Goal: Transaction & Acquisition: Subscribe to service/newsletter

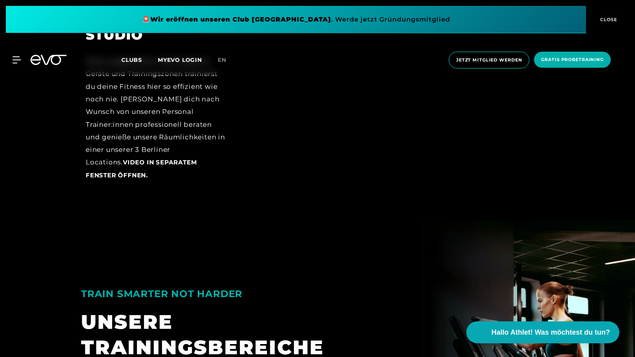
scroll to position [1372, 0]
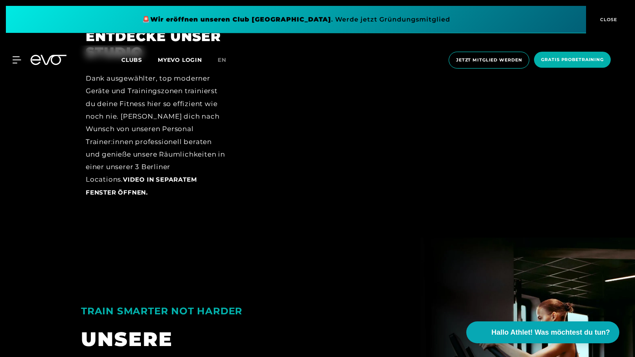
click at [378, 87] on div at bounding box center [398, 120] width 302 height 182
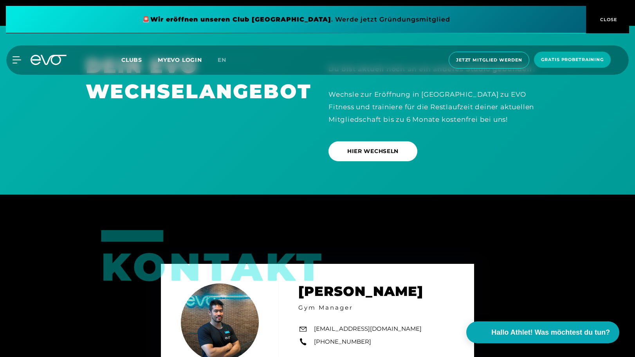
scroll to position [2694, 0]
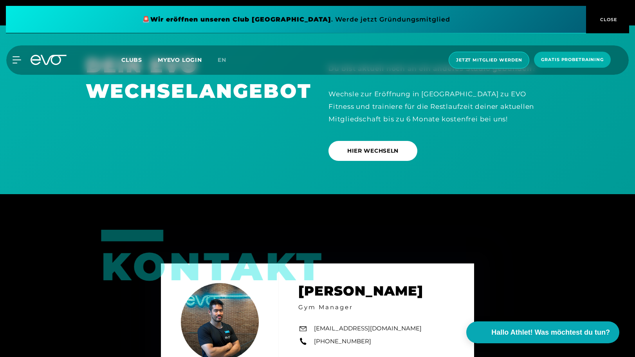
click at [484, 62] on span "Jetzt Mitglied werden" at bounding box center [489, 60] width 66 height 7
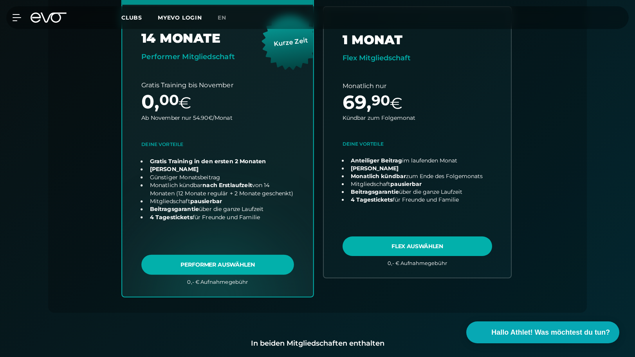
scroll to position [282, 0]
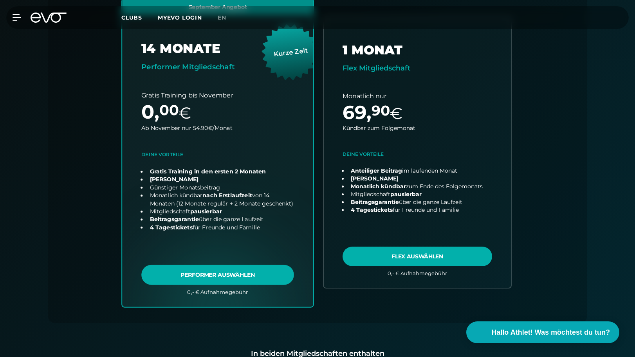
click at [208, 162] on link "choose plan" at bounding box center [217, 152] width 191 height 308
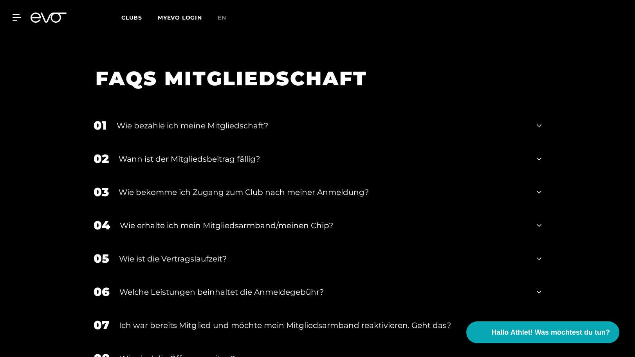
scroll to position [1338, 0]
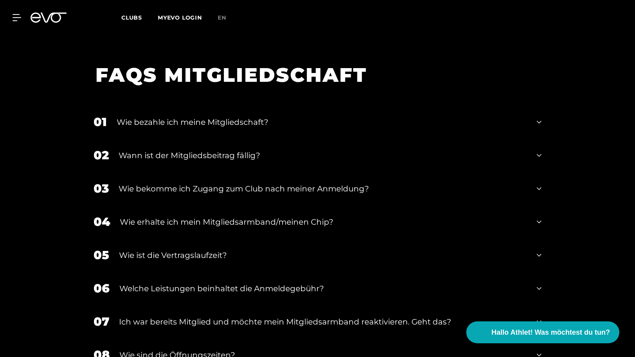
click at [289, 116] on div "Wie bezahle ich meine Mitgliedschaft?" at bounding box center [322, 122] width 410 height 12
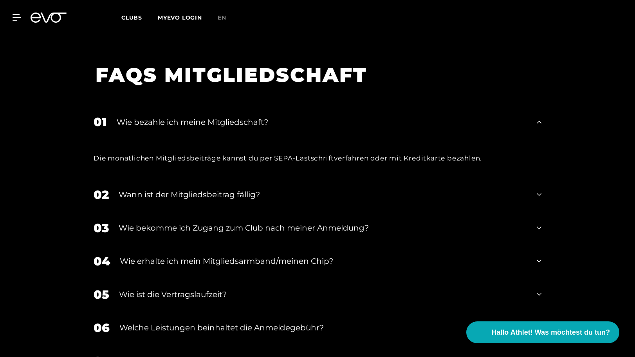
scroll to position [1367, 0]
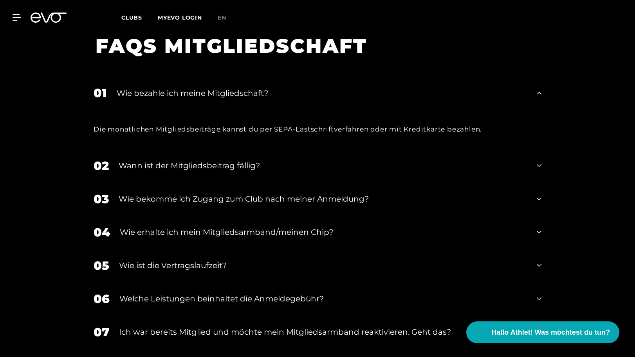
click at [250, 160] on div "Wann ist der Mitgliedsbeitrag fällig?" at bounding box center [323, 166] width 408 height 12
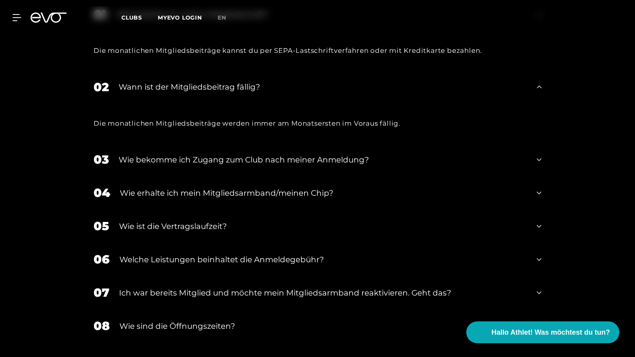
scroll to position [1446, 0]
click at [250, 153] on div "Wie bekomme ich Zugang zum Club nach meiner Anmeldung?" at bounding box center [323, 159] width 408 height 12
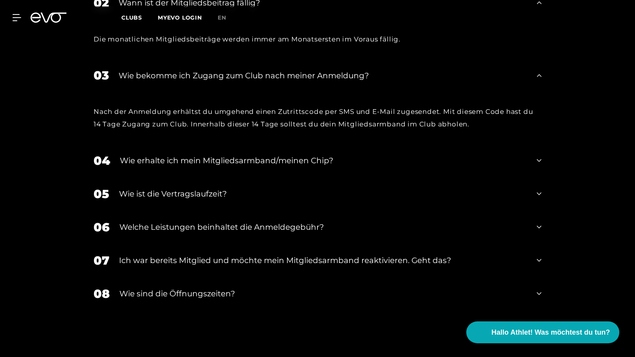
scroll to position [1528, 0]
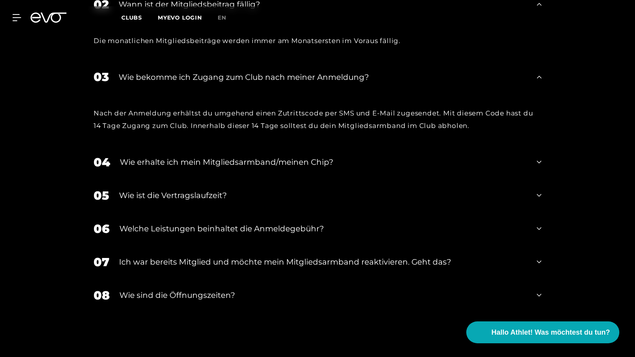
click at [260, 223] on div "Welche Leistungen beinhaltet die Anmeldegebühr?" at bounding box center [322, 229] width 407 height 12
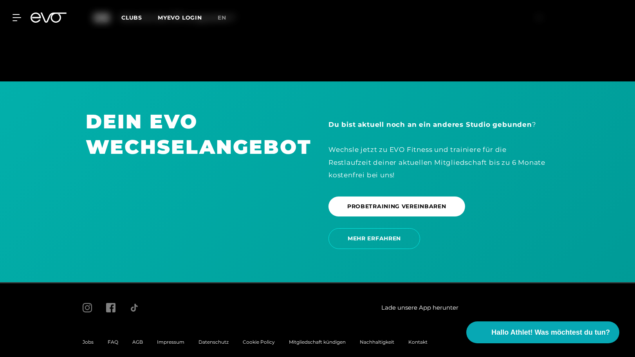
scroll to position [1879, 0]
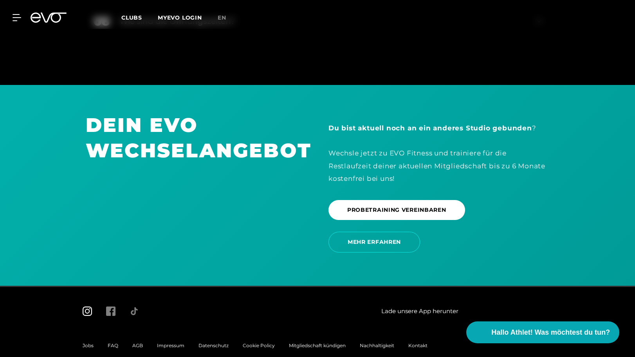
click at [84, 306] on icon at bounding box center [87, 310] width 9 height 9
